Goal: Find specific page/section: Find specific page/section

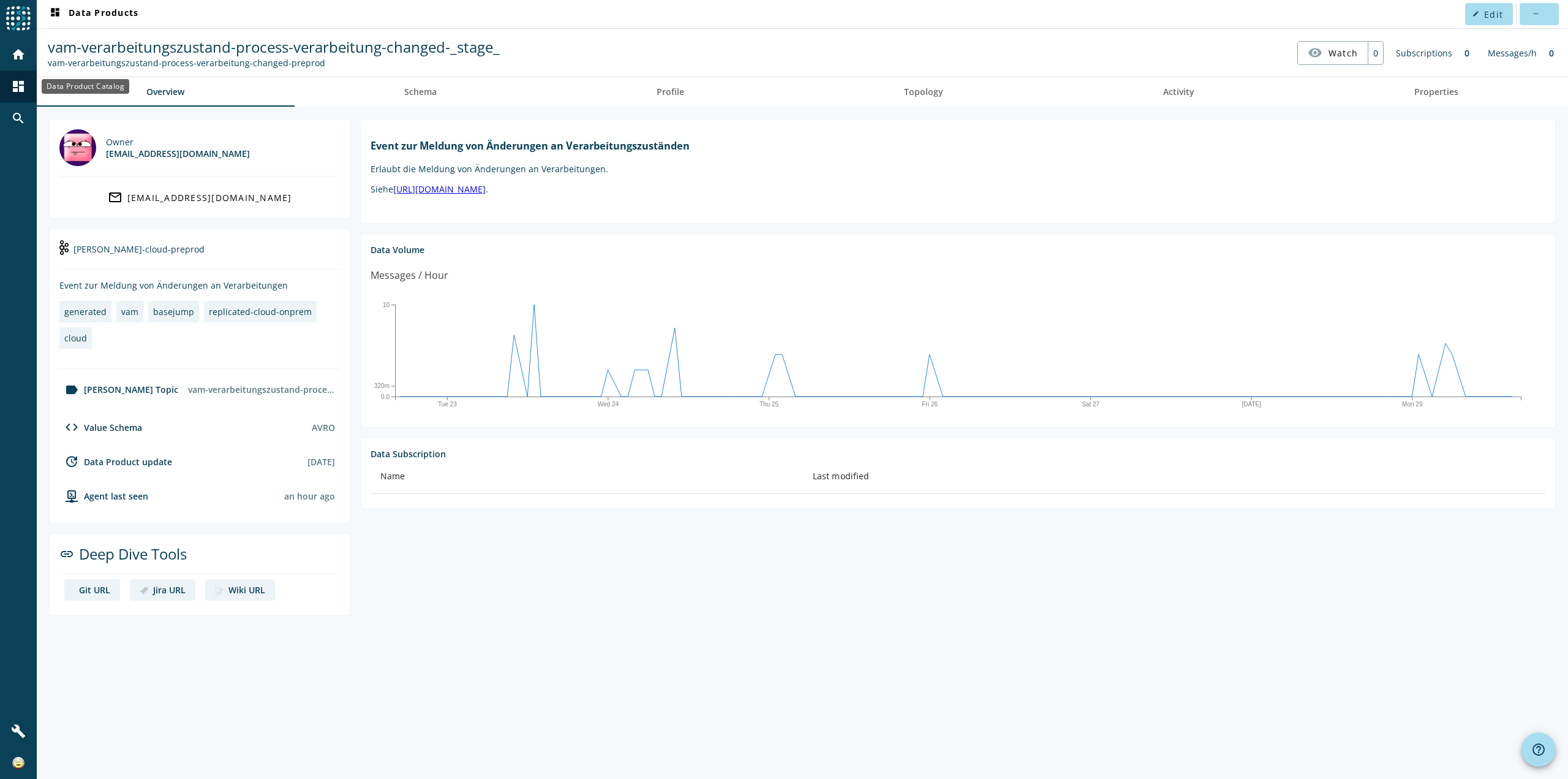
click at [21, 87] on mat-icon "dashboard" at bounding box center [18, 86] width 15 height 15
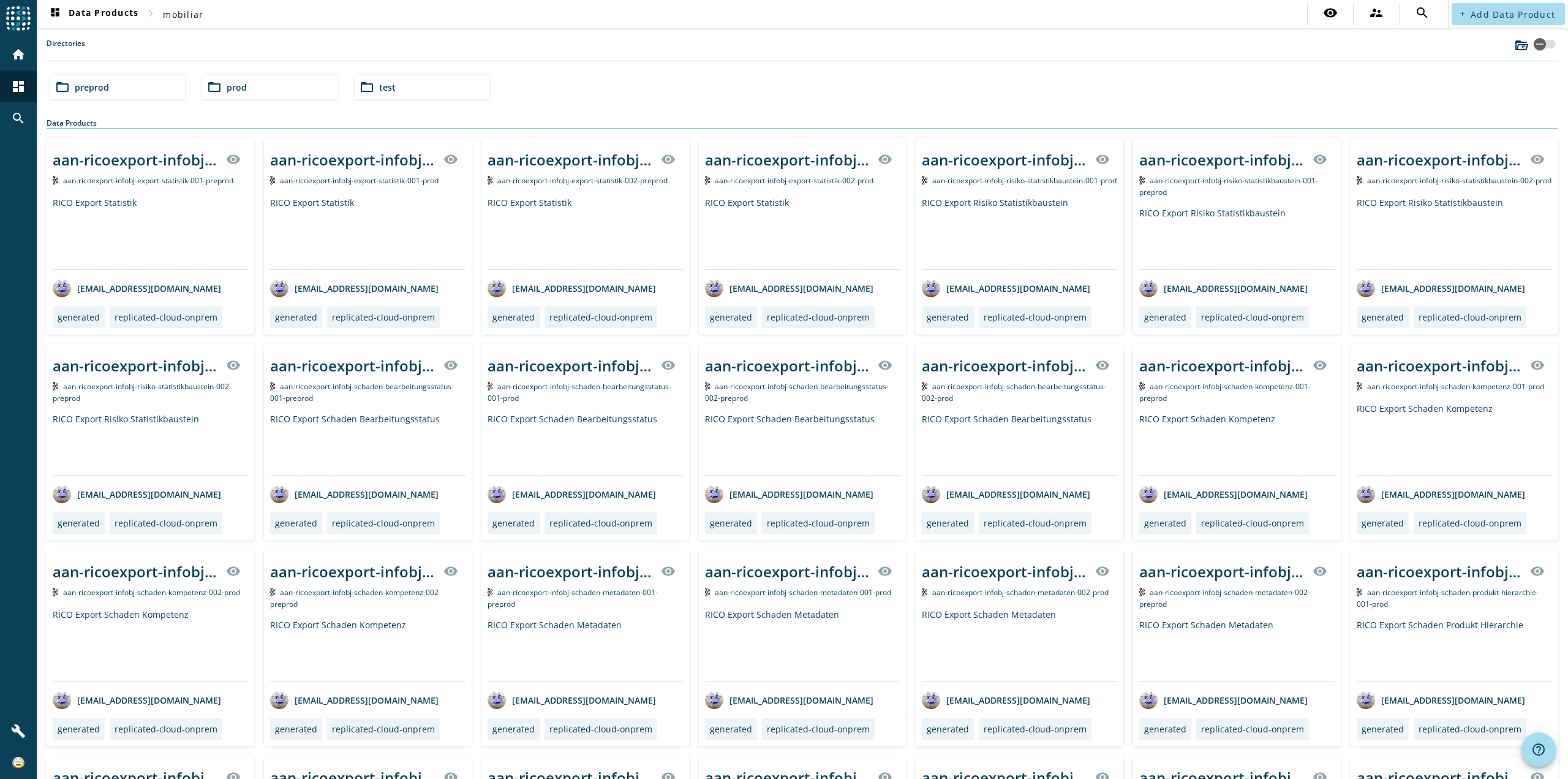
click at [255, 86] on div "folder_open prod" at bounding box center [269, 87] width 135 height 24
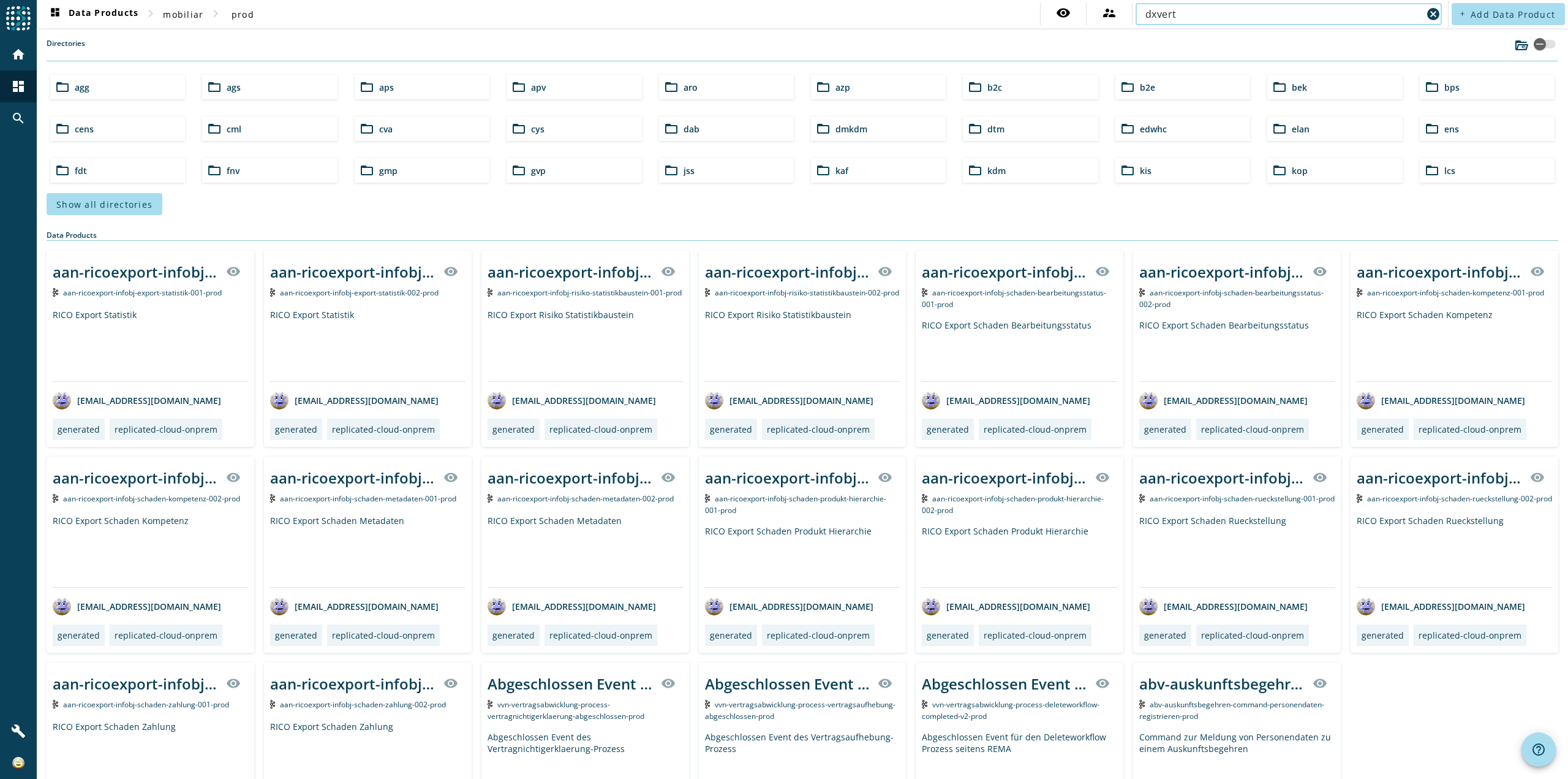
type input "dxvert"
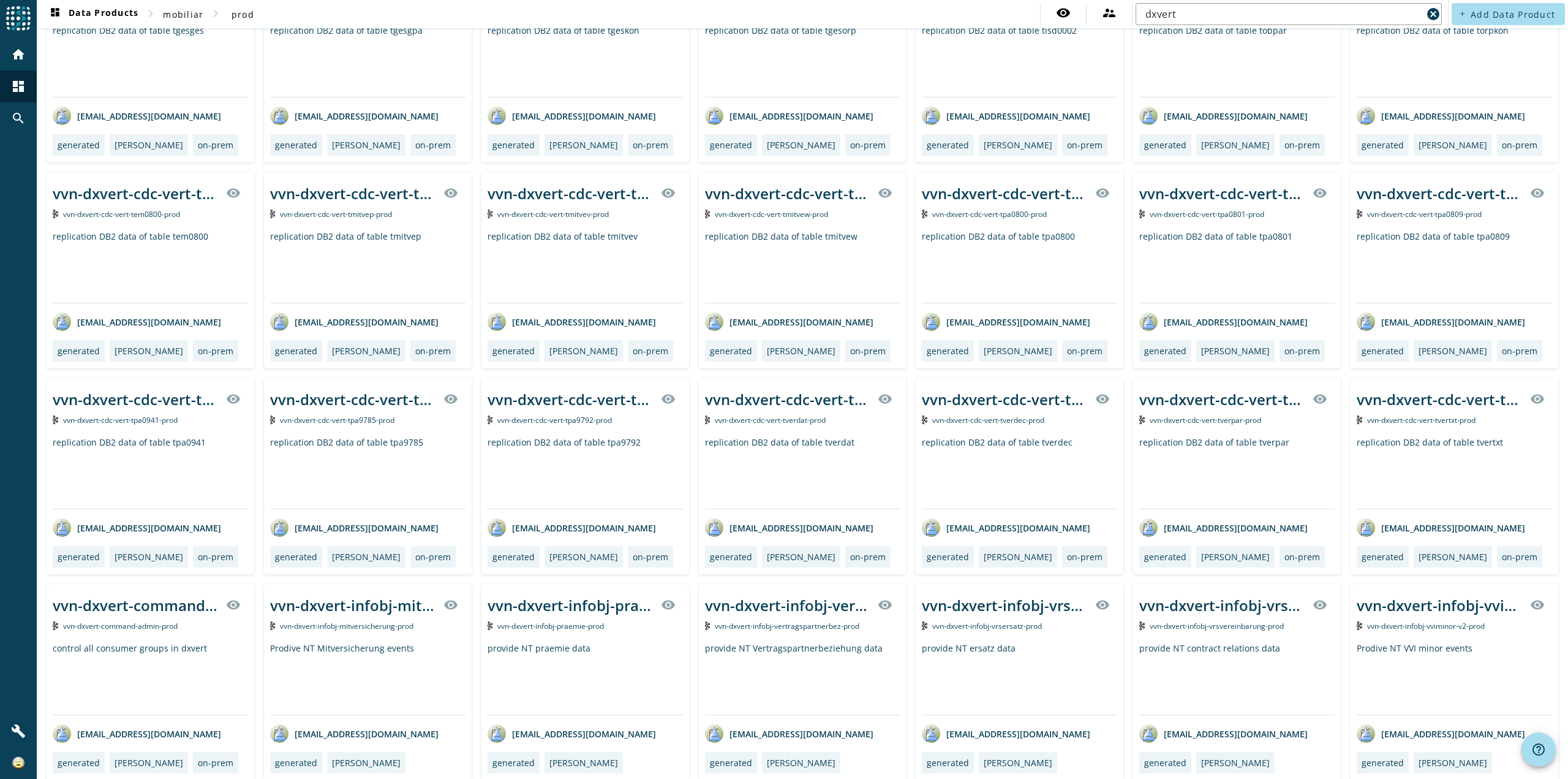
scroll to position [205, 0]
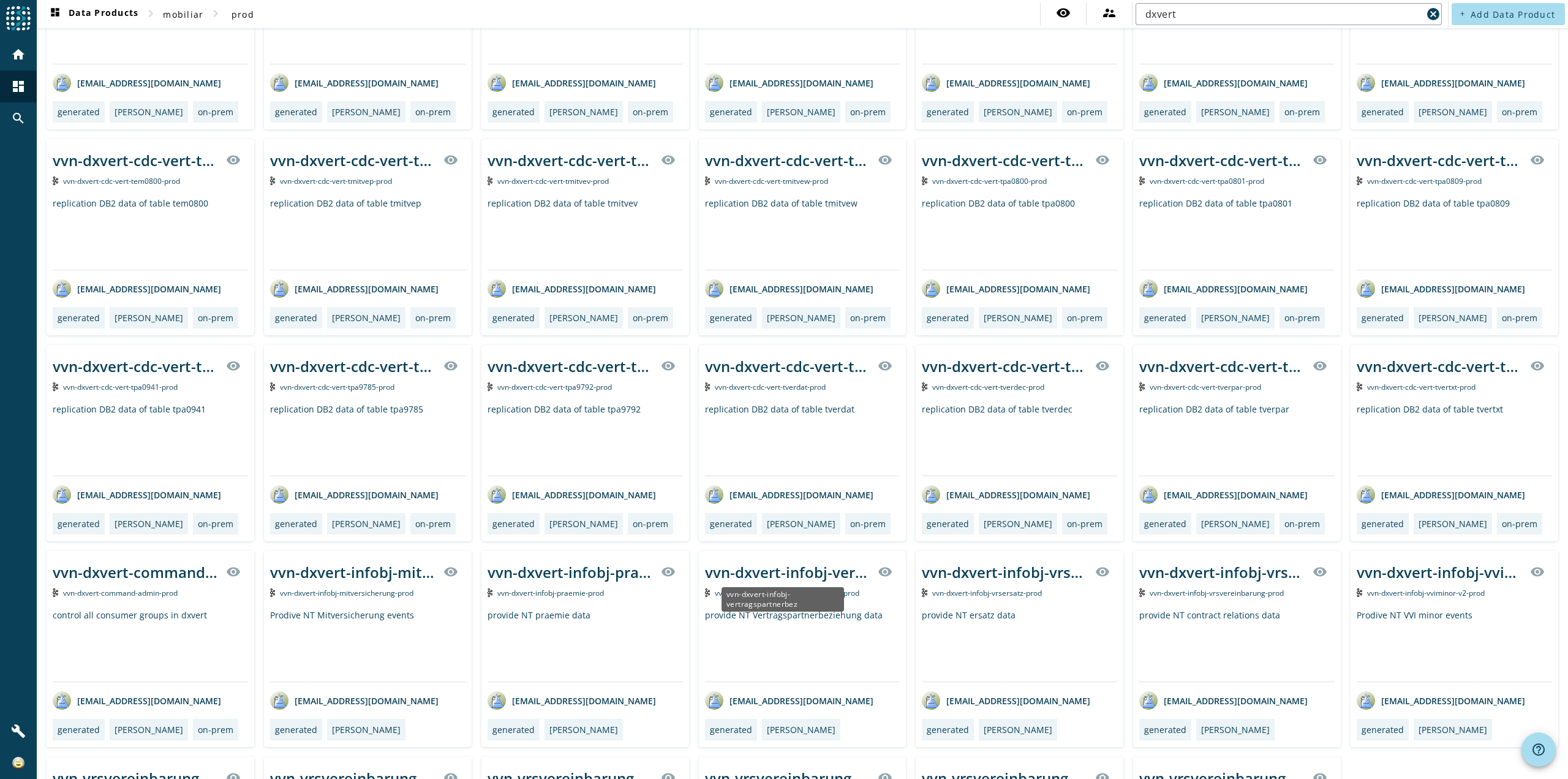
click at [815, 571] on div "vvn-dxvert-infobj-vertragspartnerbez" at bounding box center [787, 572] width 166 height 20
